Goal: Find specific page/section: Find specific page/section

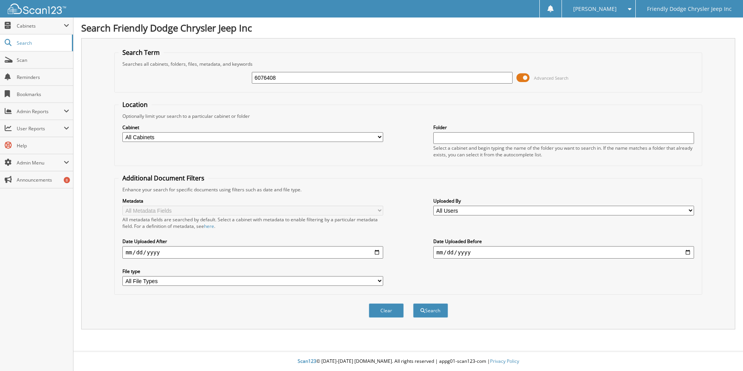
type input "6076408"
click at [413, 303] on button "Search" at bounding box center [430, 310] width 35 height 14
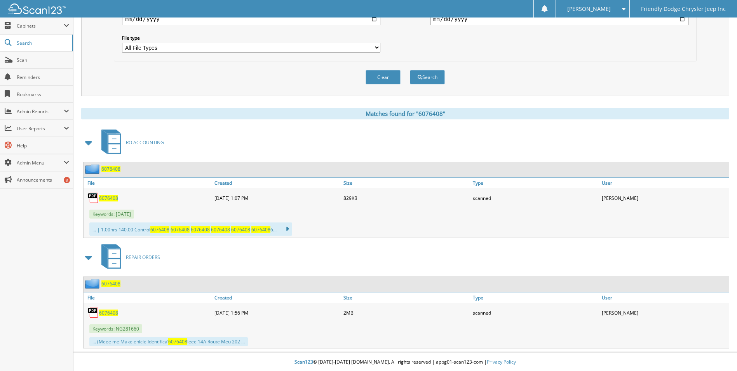
scroll to position [234, 0]
click at [110, 281] on span "6076408" at bounding box center [110, 282] width 19 height 7
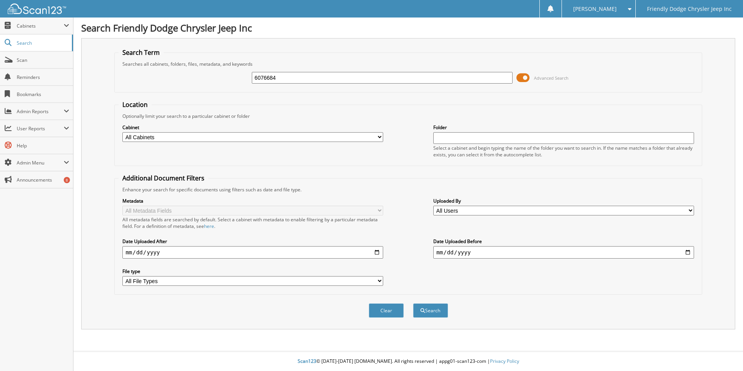
type input "6076684"
click at [413, 303] on button "Search" at bounding box center [430, 310] width 35 height 14
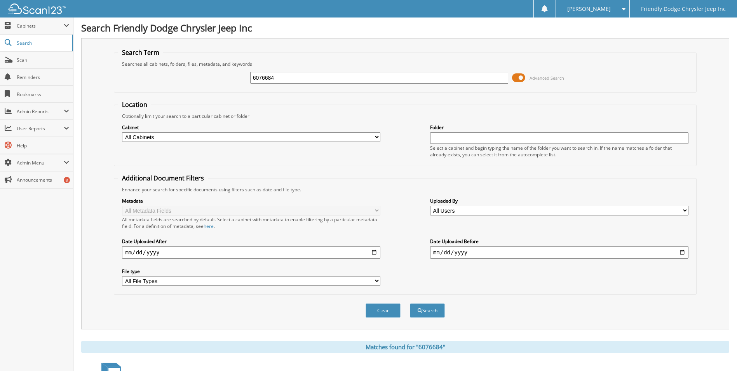
scroll to position [311, 0]
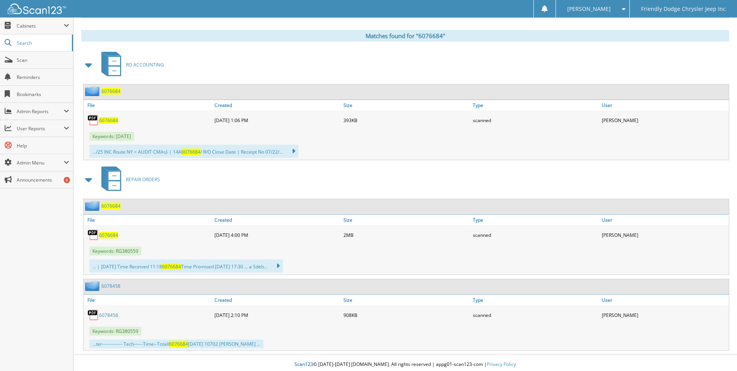
click at [109, 206] on span "6076684" at bounding box center [110, 205] width 19 height 7
